Goal: Task Accomplishment & Management: Complete application form

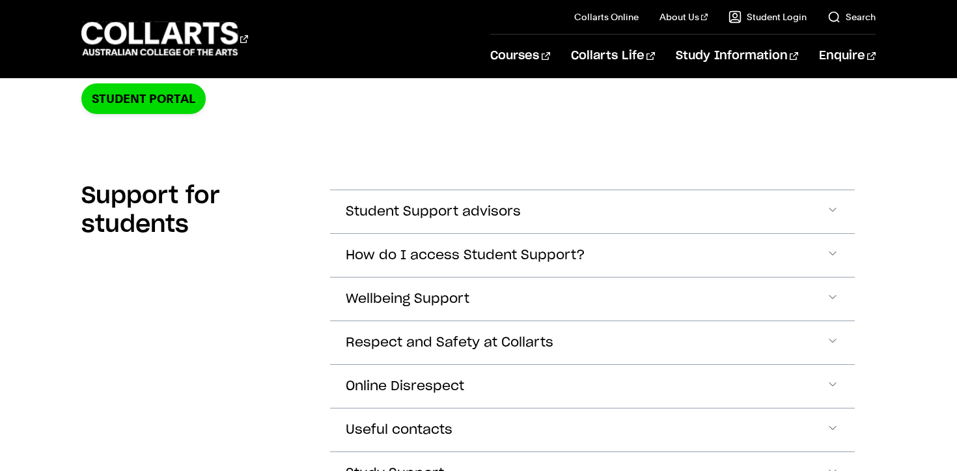
scroll to position [283, 0]
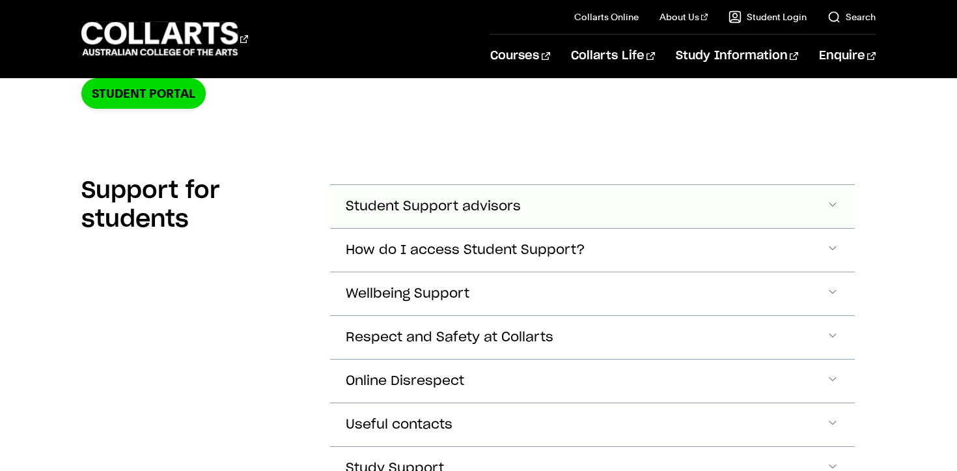
click at [438, 217] on button "Student Support advisors" at bounding box center [592, 206] width 525 height 43
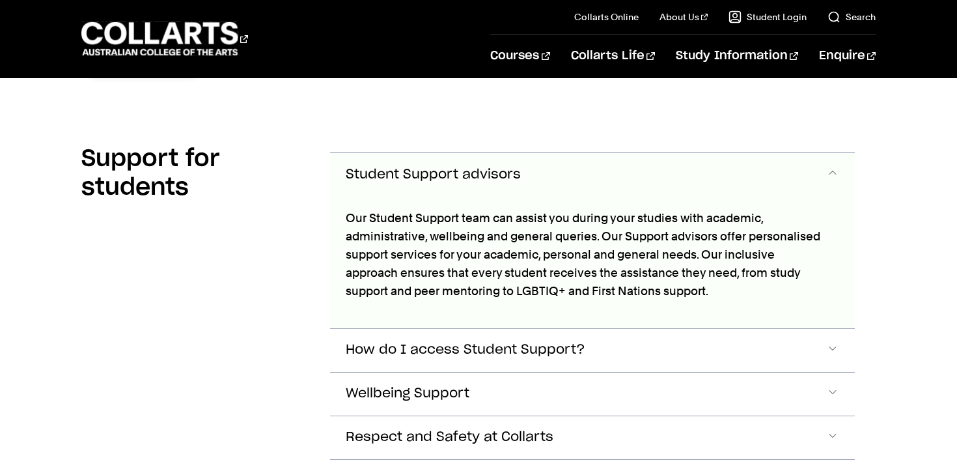
scroll to position [350, 0]
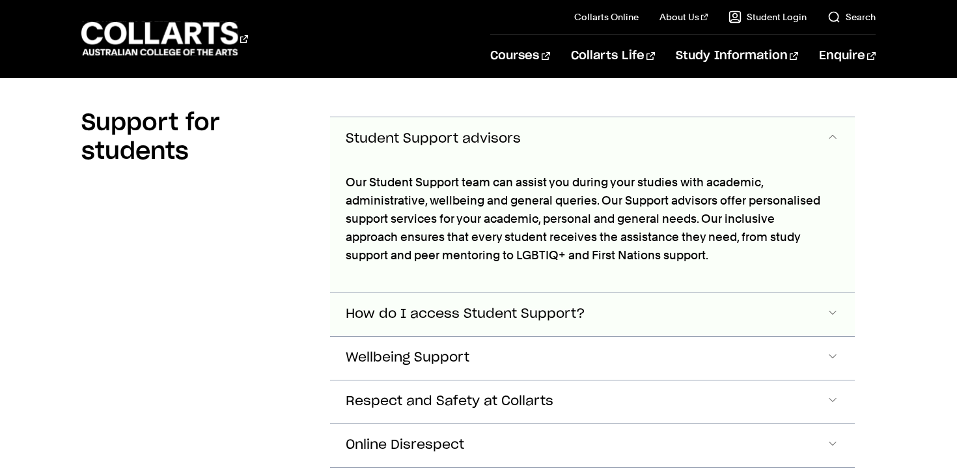
click at [448, 301] on button "How do I access Student Support?" at bounding box center [592, 314] width 525 height 43
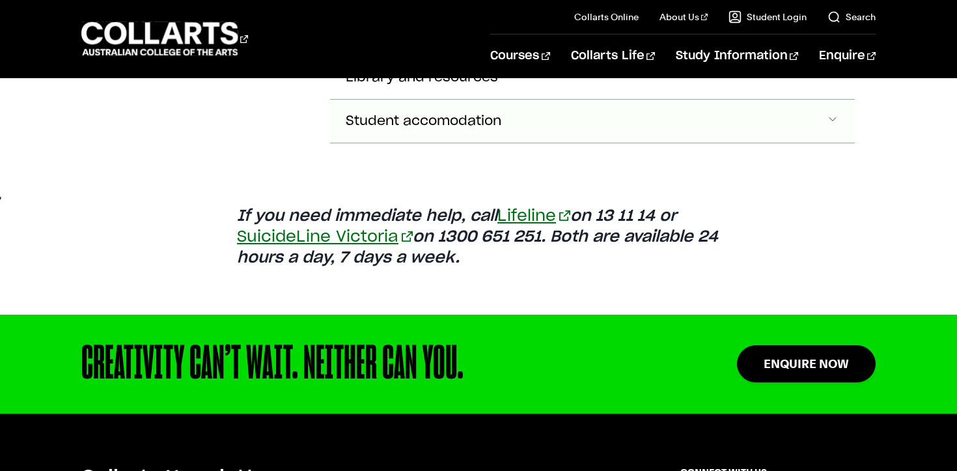
scroll to position [1174, 0]
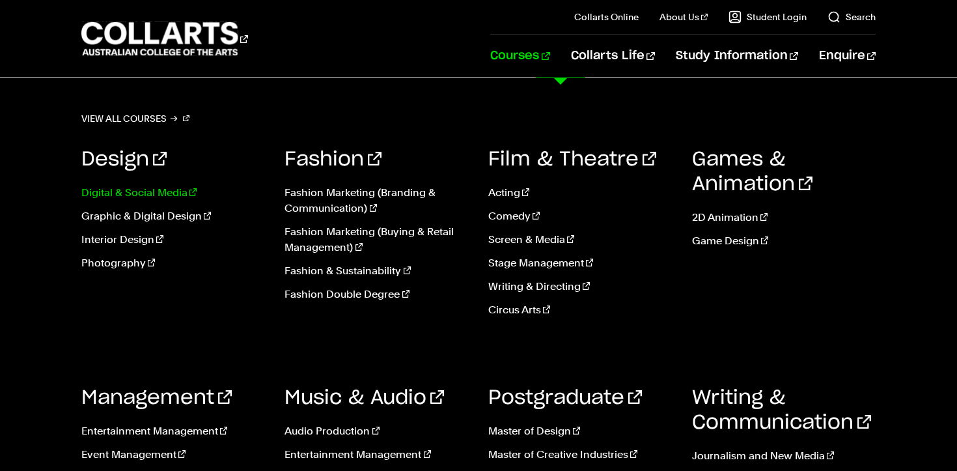
click at [145, 196] on link "Digital & Social Media" at bounding box center [173, 193] width 184 height 16
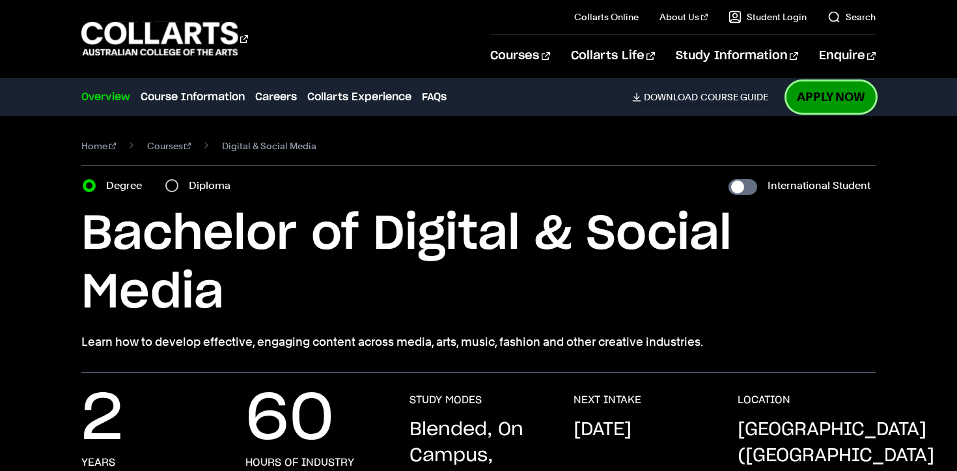
click at [828, 100] on link "Apply Now" at bounding box center [830, 96] width 89 height 31
